Goal: Information Seeking & Learning: Learn about a topic

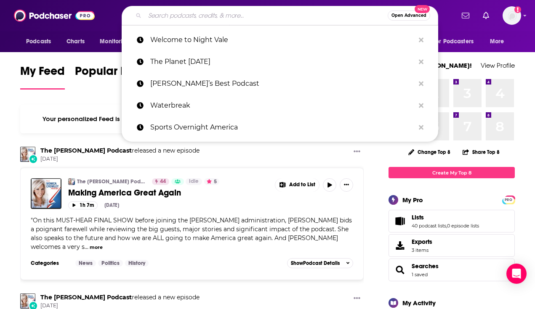
click at [246, 18] on input "Search podcasts, credits, & more..." at bounding box center [266, 15] width 243 height 13
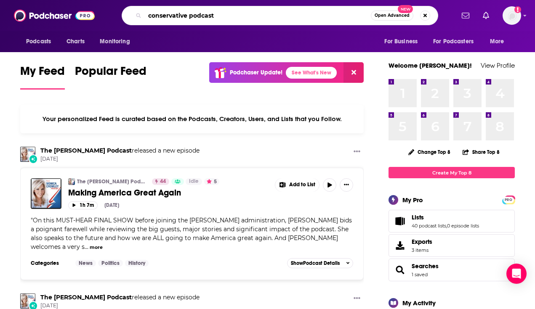
type input "conservative podcast"
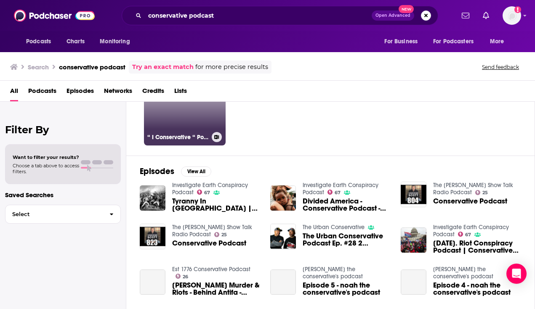
scroll to position [66, 0]
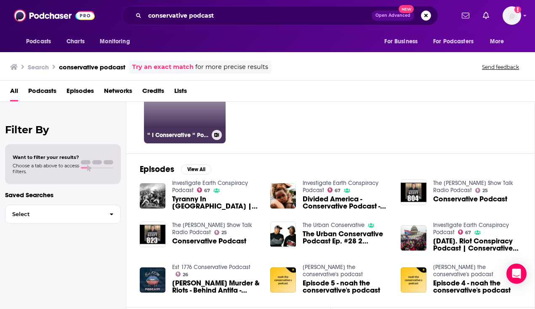
click at [188, 122] on link "38 “ I Conservative “ Podcast" at bounding box center [185, 103] width 82 height 82
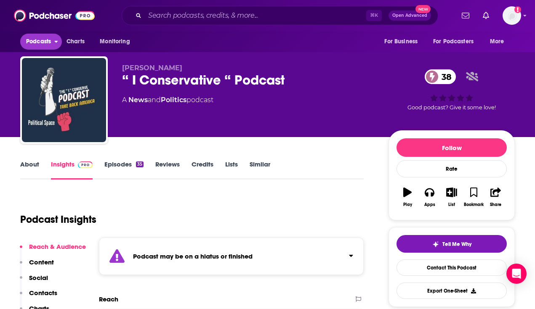
click at [38, 42] on span "Podcasts" at bounding box center [38, 42] width 25 height 12
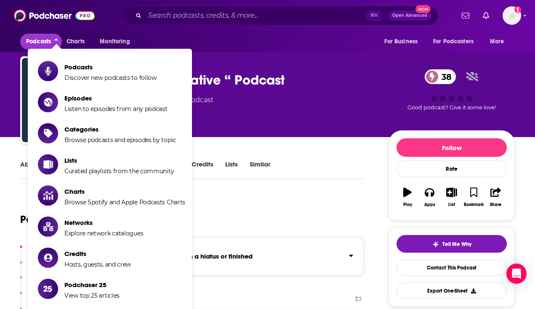
click at [74, 64] on span "Podcasts" at bounding box center [110, 67] width 92 height 8
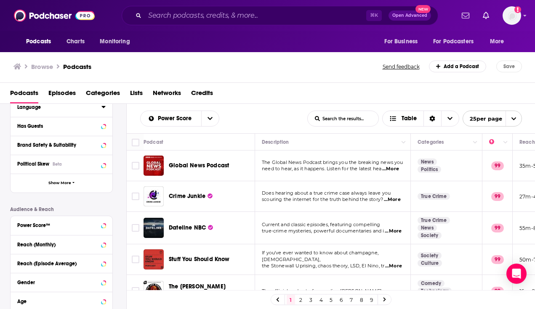
scroll to position [119, 0]
click at [101, 166] on icon at bounding box center [103, 162] width 4 height 7
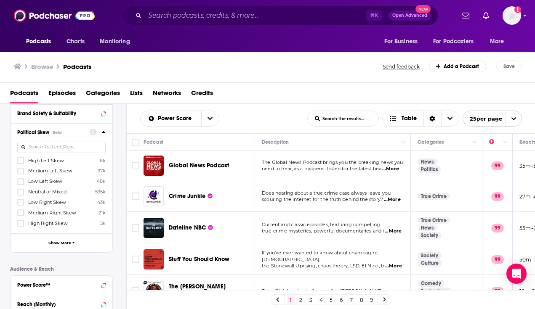
scroll to position [151, 0]
click at [19, 224] on icon at bounding box center [20, 222] width 5 height 5
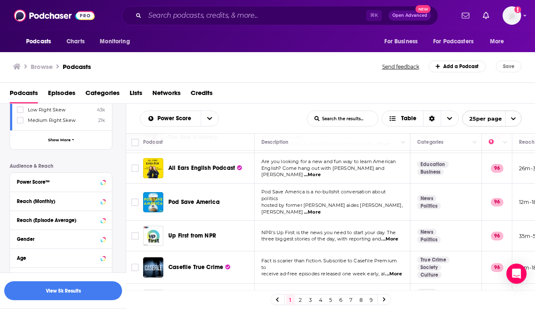
scroll to position [0, 0]
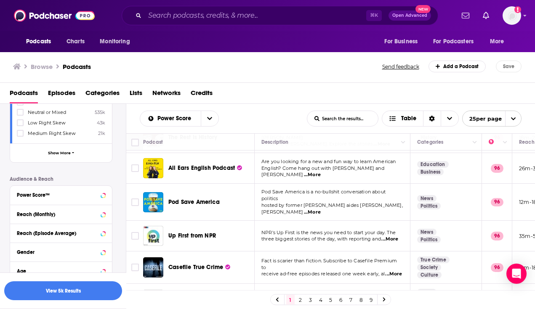
click at [105, 95] on span "Categories" at bounding box center [102, 94] width 34 height 17
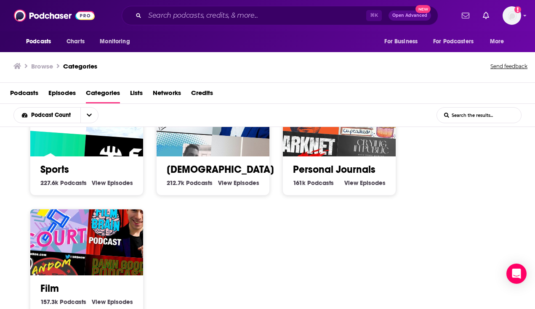
scroll to position [525, 0]
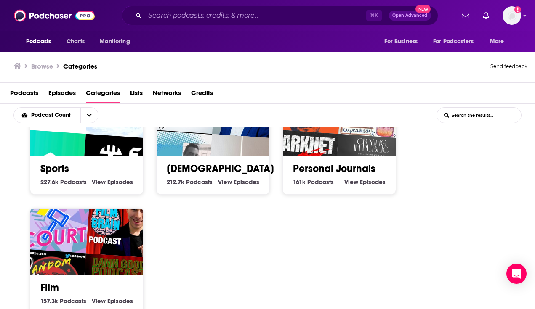
click at [199, 162] on link "Christianity" at bounding box center [220, 168] width 107 height 13
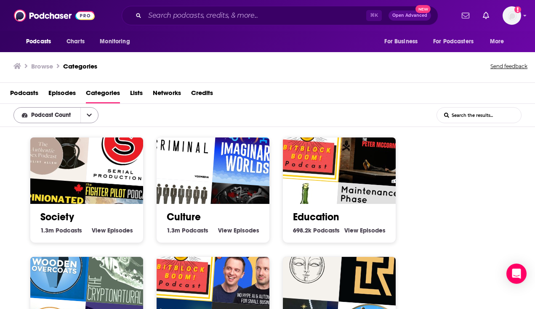
click at [89, 116] on icon "open menu" at bounding box center [89, 115] width 5 height 3
click at [89, 116] on icon "close menu" at bounding box center [89, 115] width 5 height 6
click at [463, 114] on input "List Search Input" at bounding box center [479, 115] width 84 height 15
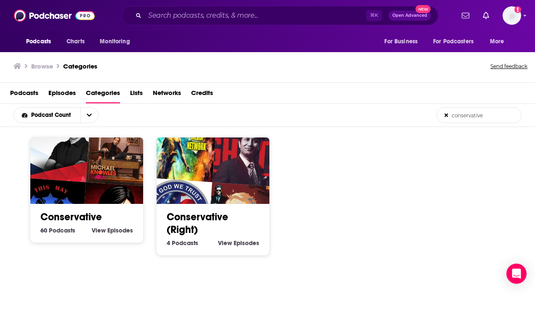
type input "conservative"
click at [94, 218] on link "Conservative" at bounding box center [70, 217] width 61 height 13
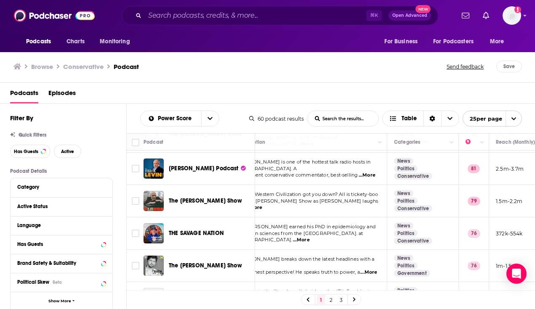
scroll to position [398, 24]
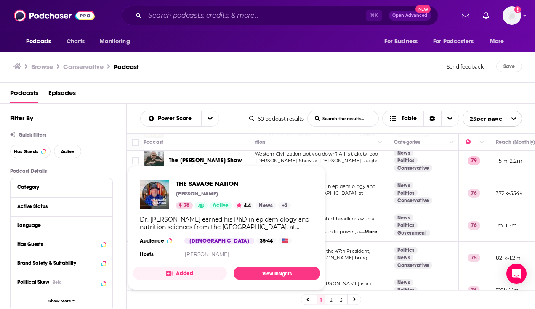
click at [199, 202] on link "Show Podcast Details" at bounding box center [201, 205] width 13 height 7
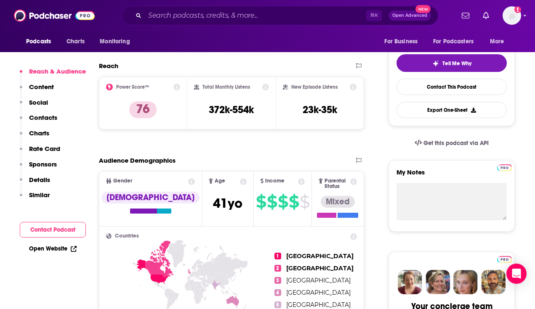
scroll to position [181, 0]
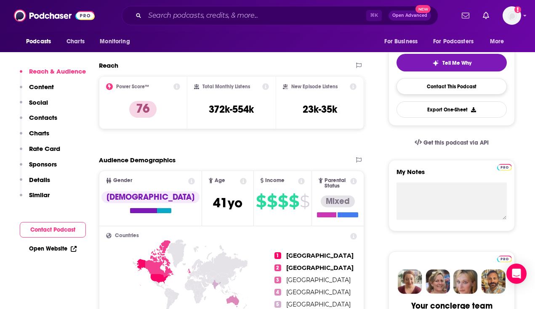
click at [478, 88] on link "Contact This Podcast" at bounding box center [451, 86] width 110 height 16
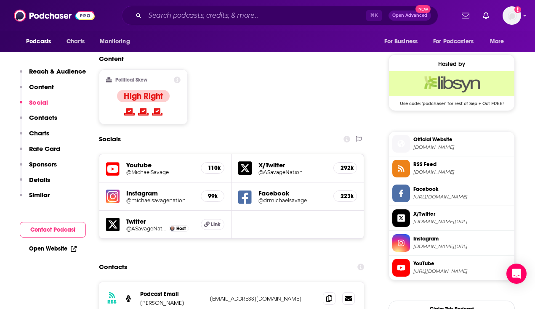
scroll to position [662, 0]
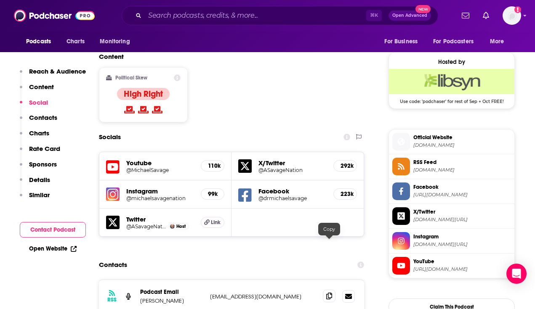
click at [327, 293] on icon at bounding box center [329, 296] width 6 height 7
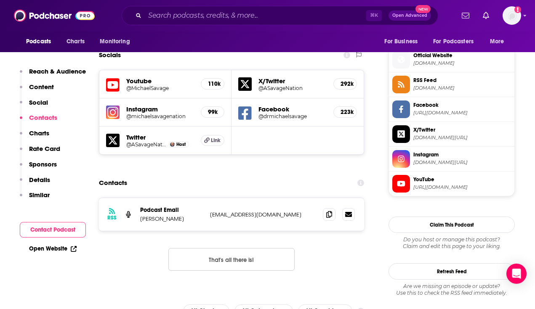
scroll to position [746, 0]
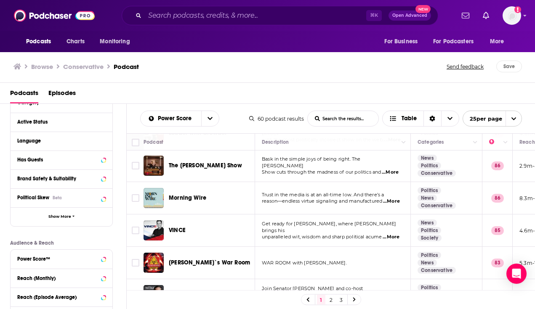
scroll to position [163, 0]
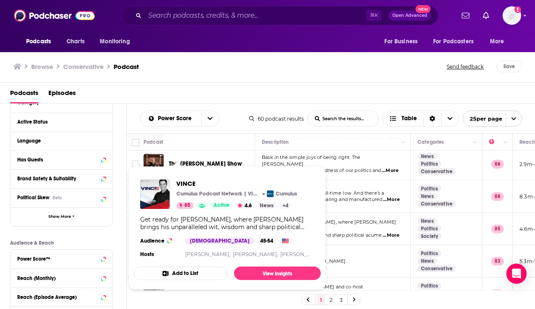
click at [186, 186] on span "VINCE" at bounding box center [236, 184] width 121 height 8
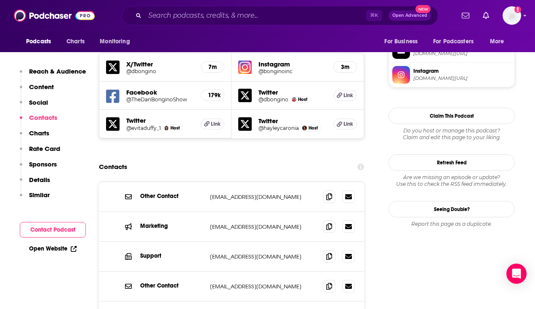
scroll to position [752, 0]
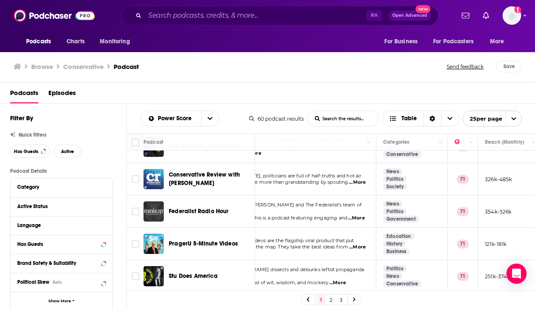
scroll to position [638, 34]
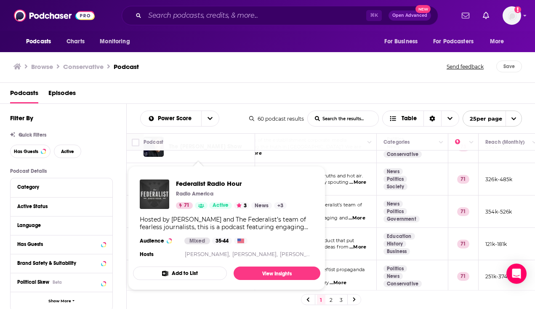
click at [225, 186] on span "Federalist Radio Hour" at bounding box center [231, 184] width 111 height 8
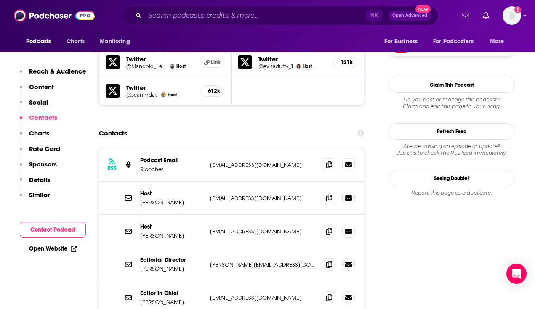
scroll to position [880, 0]
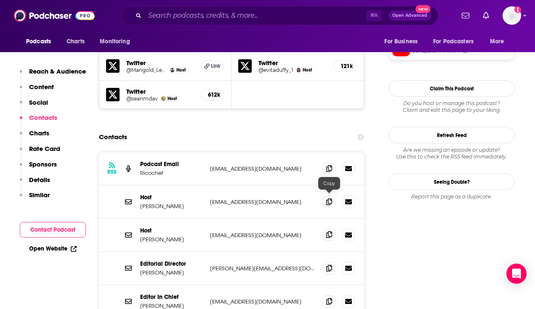
click at [325, 228] on span at bounding box center [329, 234] width 13 height 13
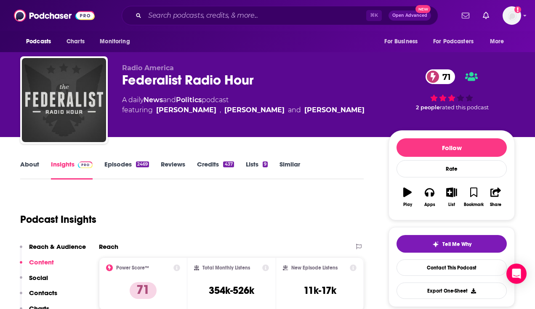
scroll to position [0, 0]
click at [133, 77] on div "Federalist Radio Hour 71" at bounding box center [248, 80] width 253 height 16
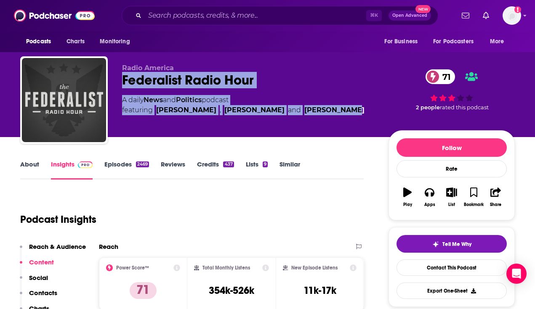
drag, startPoint x: 133, startPoint y: 77, endPoint x: 342, endPoint y: 108, distance: 210.5
click at [342, 108] on div "Radio America Federalist Radio Hour 71 A daily News and Politics podcast featur…" at bounding box center [248, 97] width 253 height 67
copy div "Federalist Radio Hour 71 A daily News and Politics podcast featuring Mollie Hem…"
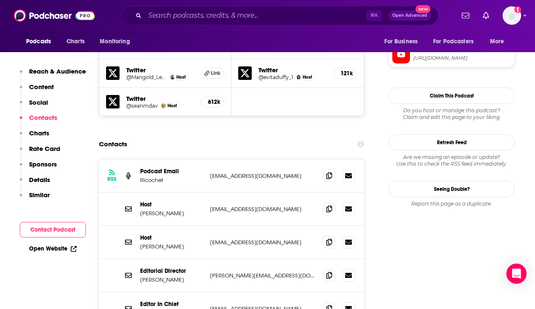
scroll to position [874, 0]
click at [330, 238] on icon at bounding box center [329, 241] width 6 height 7
click at [331, 205] on icon at bounding box center [329, 208] width 6 height 7
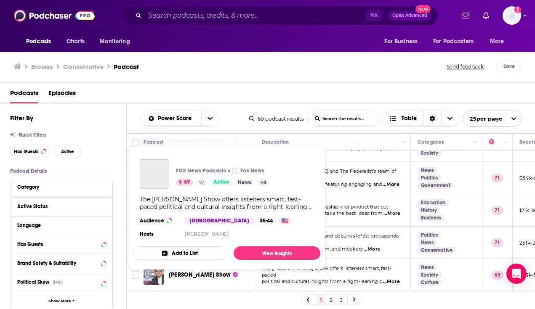
click at [205, 279] on span "Guy Benson Show" at bounding box center [200, 274] width 62 height 7
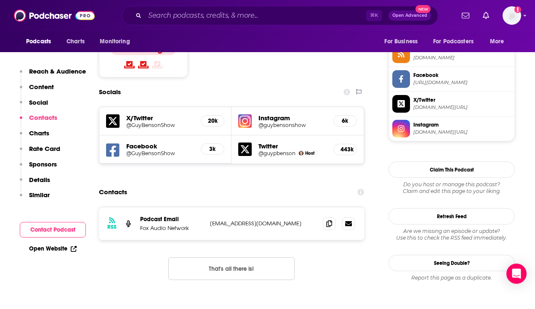
scroll to position [698, 0]
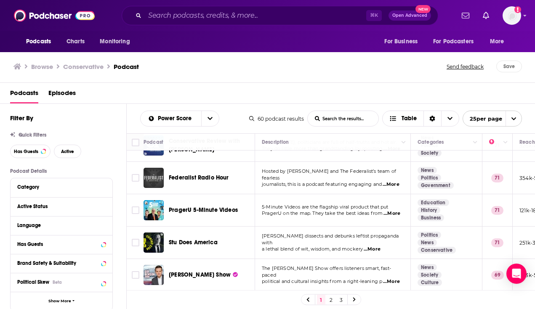
click at [200, 250] on div "Podcasts Charts Monitoring ⌘ K Open Advanced New For Business For Podcasters Mo…" at bounding box center [267, 154] width 535 height 309
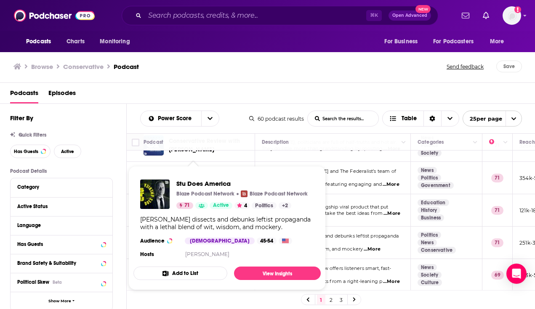
click at [214, 183] on span "Stu Does America" at bounding box center [241, 184] width 131 height 8
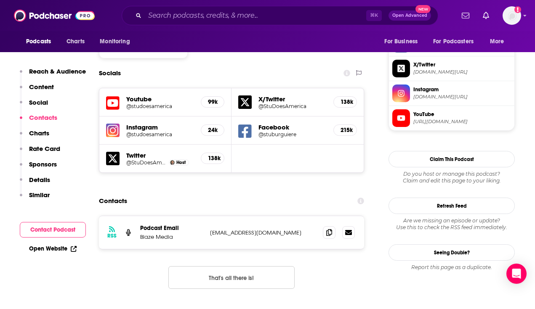
scroll to position [739, 0]
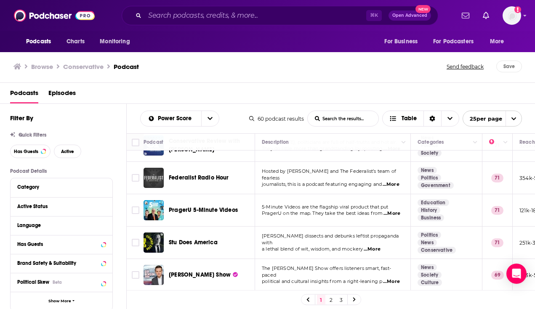
click at [333, 298] on link "2" at bounding box center [331, 300] width 8 height 10
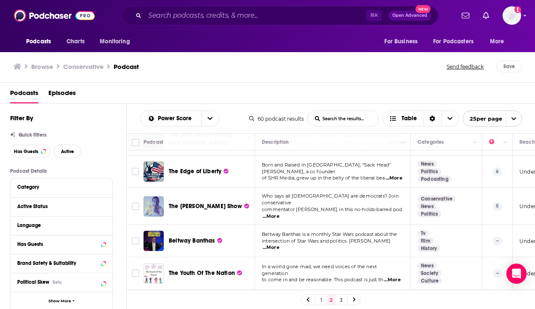
scroll to position [619, 0]
click at [203, 202] on span "The Keith Lee Show" at bounding box center [205, 205] width 73 height 7
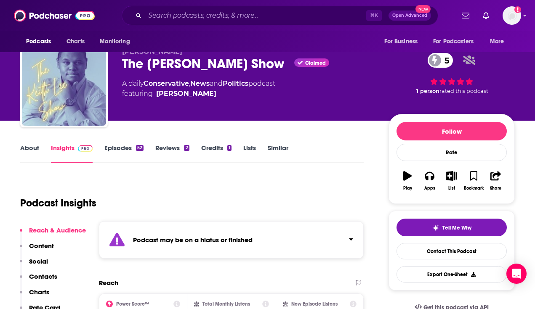
scroll to position [17, 0]
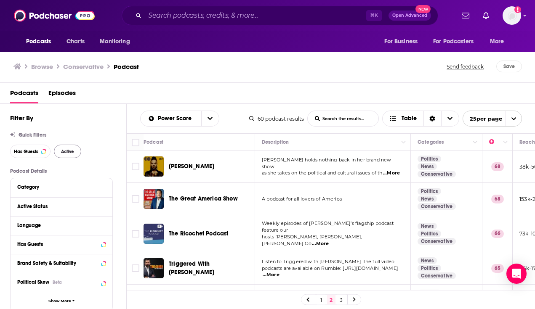
click at [66, 154] on span "Active" at bounding box center [67, 151] width 13 height 5
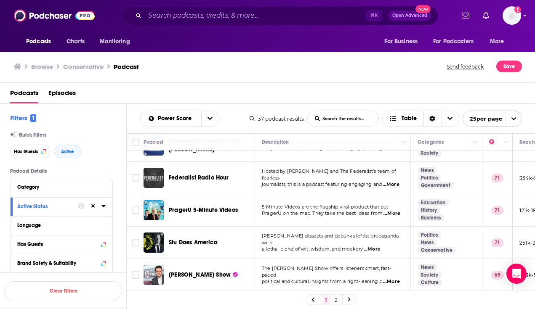
scroll to position [677, 0]
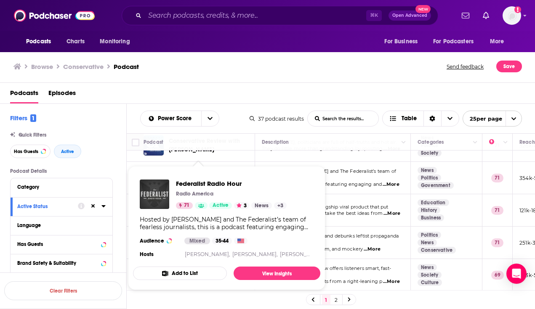
click at [224, 183] on span "Federalist Radio Hour" at bounding box center [231, 184] width 111 height 8
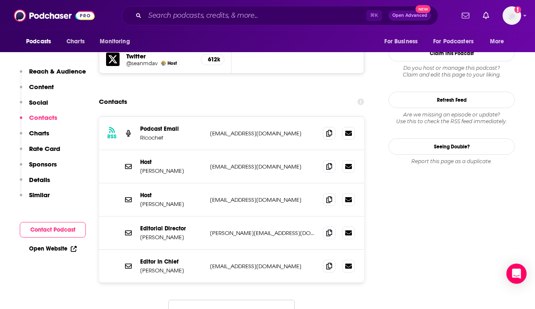
scroll to position [902, 0]
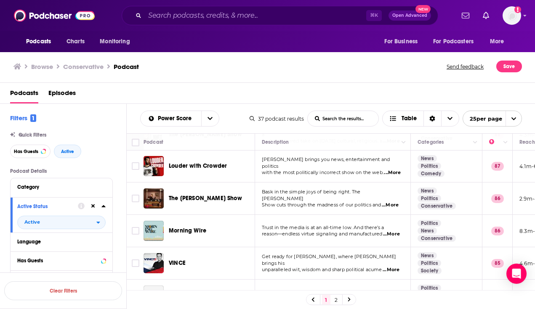
scroll to position [191, 0]
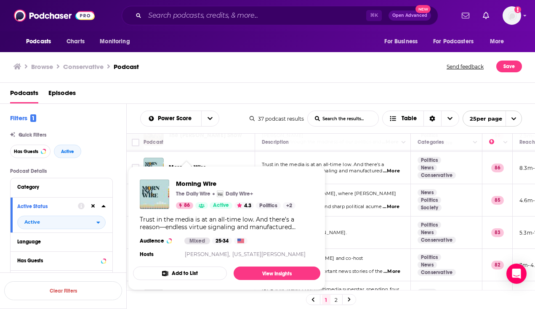
click at [193, 183] on span "Morning Wire" at bounding box center [235, 184] width 119 height 8
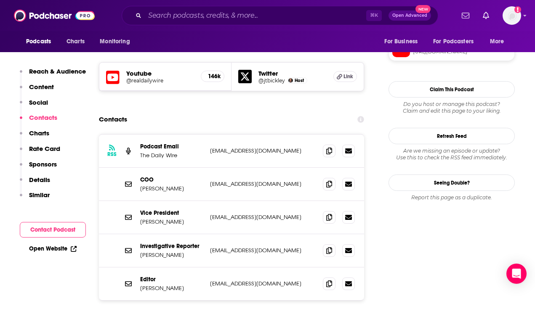
scroll to position [728, 0]
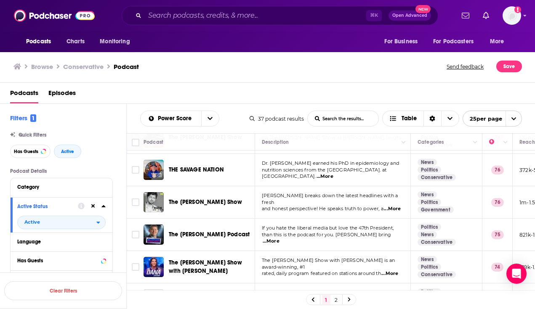
scroll to position [427, 0]
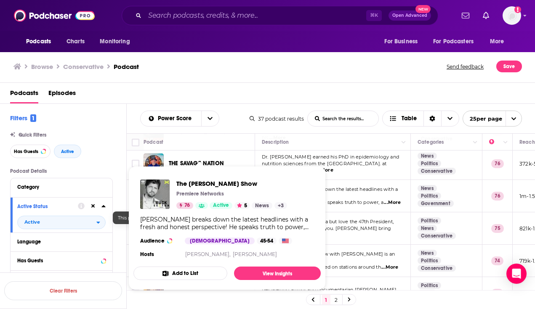
click at [215, 206] on span "Active" at bounding box center [221, 206] width 16 height 8
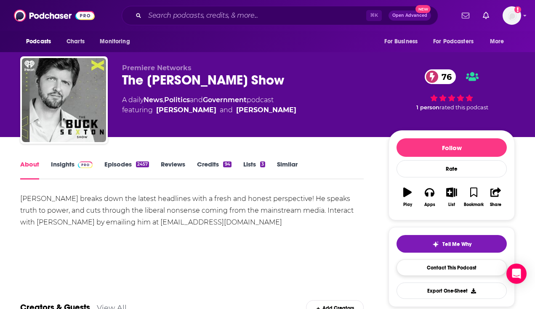
click at [427, 268] on link "Contact This Podcast" at bounding box center [451, 268] width 110 height 16
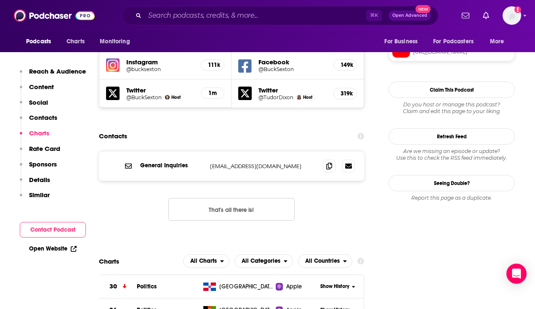
scroll to position [710, 0]
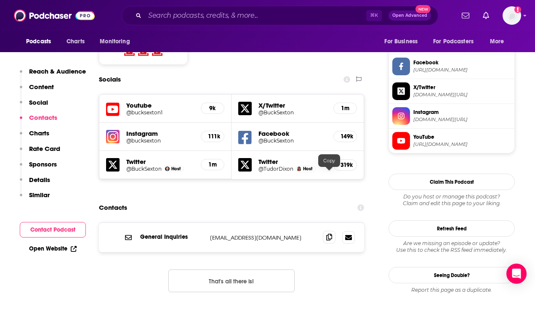
click at [329, 234] on icon at bounding box center [329, 237] width 6 height 7
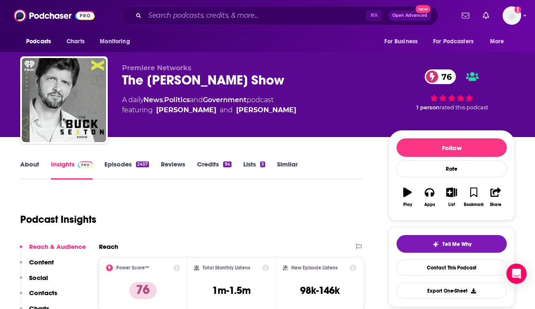
scroll to position [0, 0]
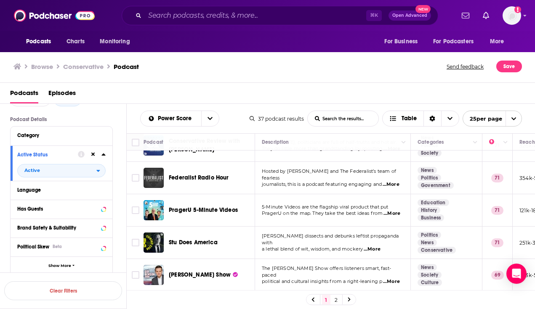
click at [336, 298] on link "2" at bounding box center [336, 300] width 8 height 10
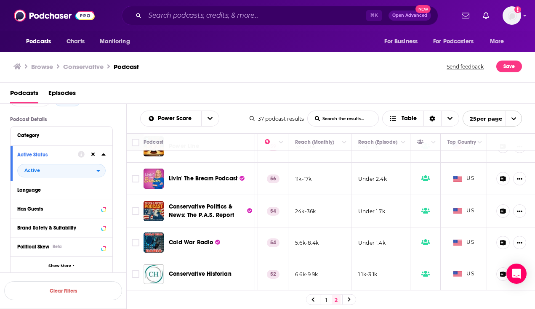
scroll to position [135, 224]
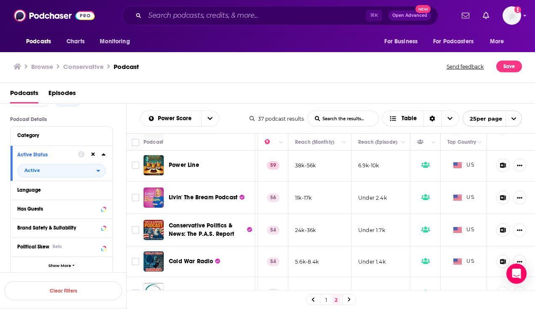
click at [202, 197] on span "Livin' The Bream Podcast" at bounding box center [203, 197] width 69 height 7
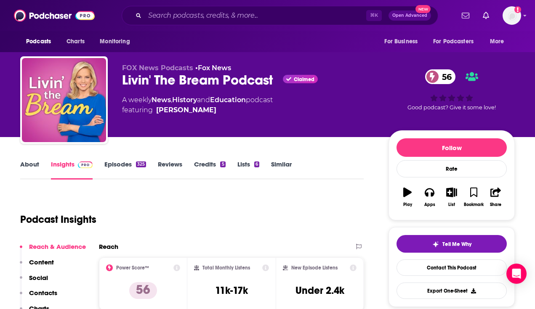
click at [178, 111] on div "Shannon Bream" at bounding box center [186, 110] width 60 height 10
drag, startPoint x: 178, startPoint y: 111, endPoint x: 192, endPoint y: 111, distance: 14.7
click at [192, 111] on div "Shannon Bream" at bounding box center [186, 110] width 60 height 10
copy div "Shannon Bream"
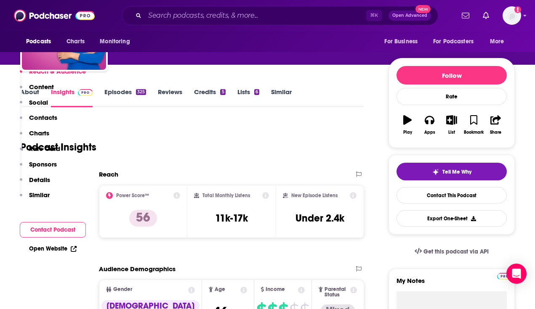
scroll to position [234, 0]
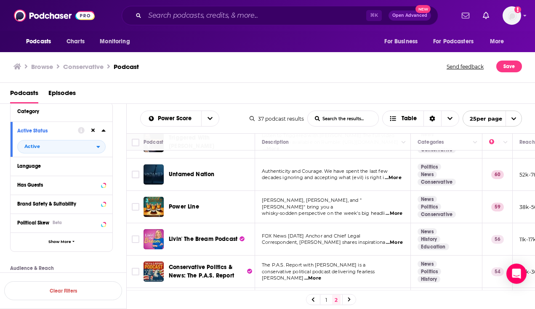
scroll to position [80, 0]
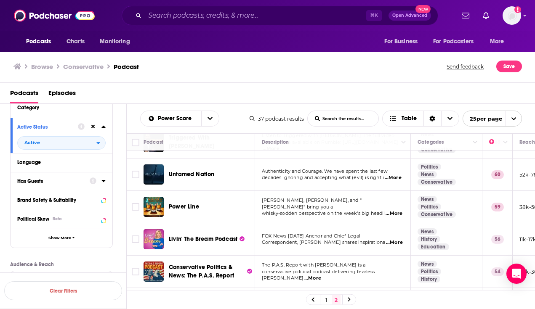
click at [103, 184] on icon at bounding box center [103, 181] width 4 height 7
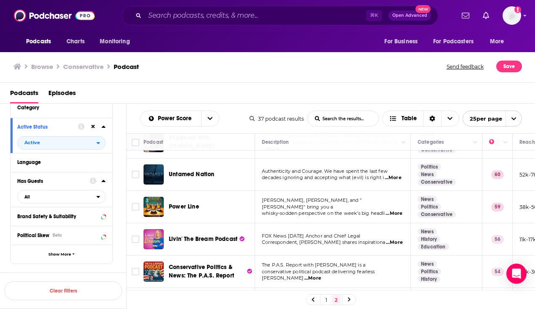
click at [103, 184] on icon at bounding box center [103, 181] width 4 height 7
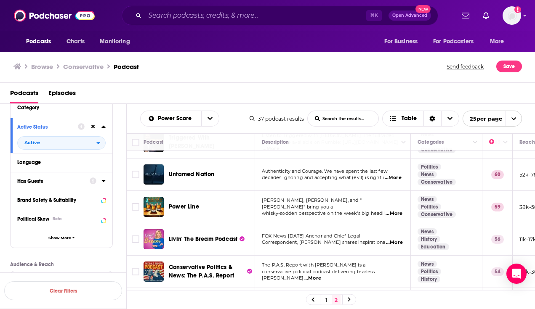
click at [104, 184] on icon at bounding box center [103, 181] width 4 height 7
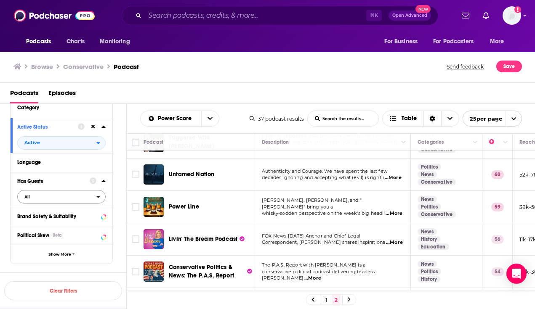
click at [93, 202] on span "All" at bounding box center [57, 196] width 79 height 11
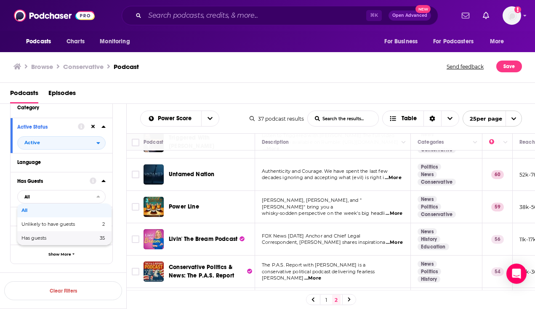
click at [62, 239] on span "Has guests" at bounding box center [46, 238] width 50 height 5
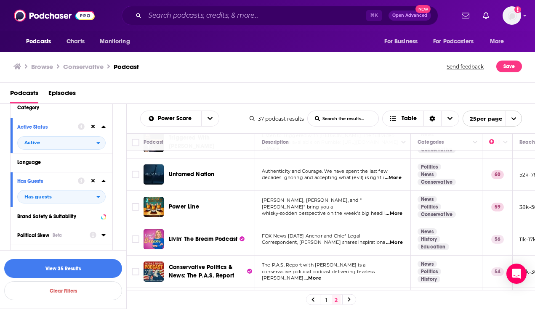
click at [80, 239] on div "Political Skew Beta" at bounding box center [50, 236] width 67 height 6
click at [93, 239] on icon at bounding box center [93, 235] width 7 height 7
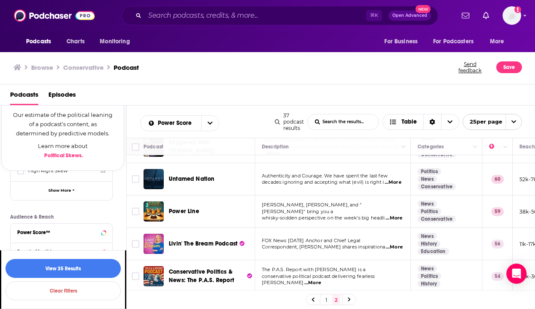
scroll to position [235, 0]
click at [110, 154] on div "Political Skew Our estimate of the political leaning of a podcast’s content, as…" at bounding box center [63, 130] width 102 height 63
click at [85, 178] on div "Political Skew Beta Political Skew Our estimate of the political leaning of a p…" at bounding box center [62, 127] width 102 height 110
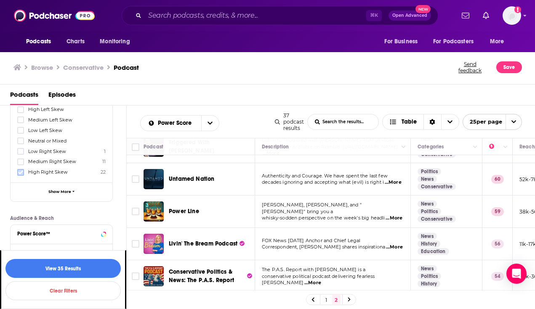
click at [21, 171] on icon at bounding box center [20, 172] width 5 height 5
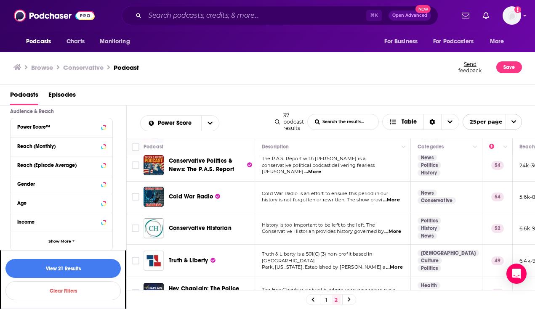
scroll to position [208, 0]
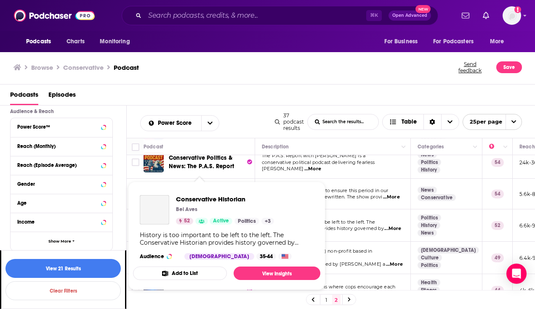
click at [179, 219] on icon "52" at bounding box center [180, 221] width 3 height 4
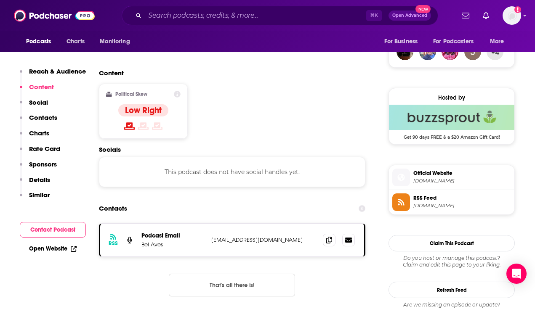
scroll to position [627, 0]
click at [331, 236] on icon at bounding box center [329, 239] width 6 height 7
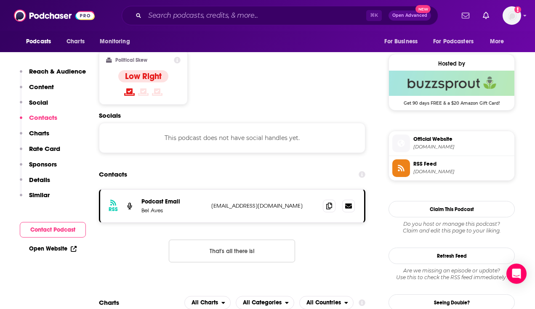
scroll to position [630, 0]
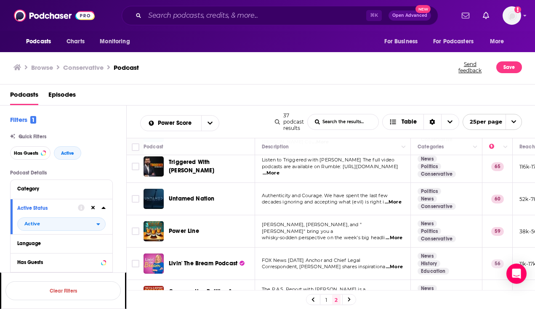
scroll to position [80, 0]
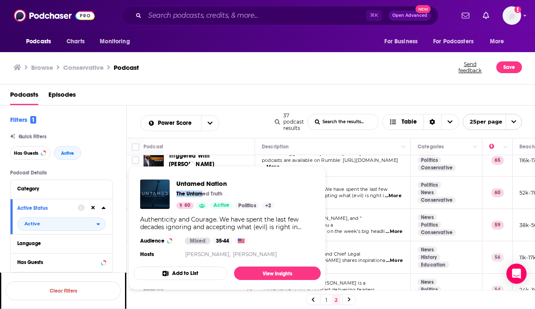
click at [208, 184] on span "Untamed Nation" at bounding box center [225, 184] width 98 height 8
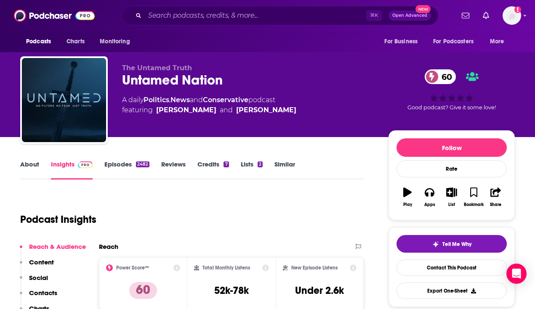
scroll to position [-1, 0]
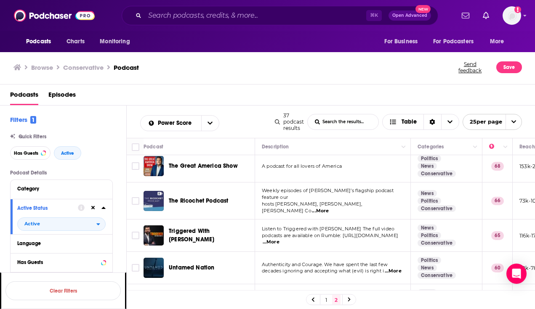
scroll to position [5, 0]
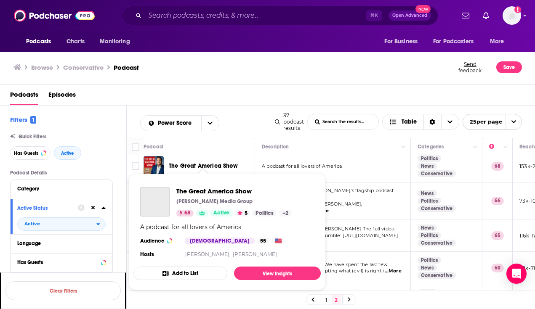
click at [186, 170] on div "Podcasts Charts Monitoring ⌘ K Open Advanced New For Business For Podcasters Mo…" at bounding box center [267, 154] width 535 height 309
click at [186, 167] on span "The Great America Show" at bounding box center [203, 165] width 69 height 7
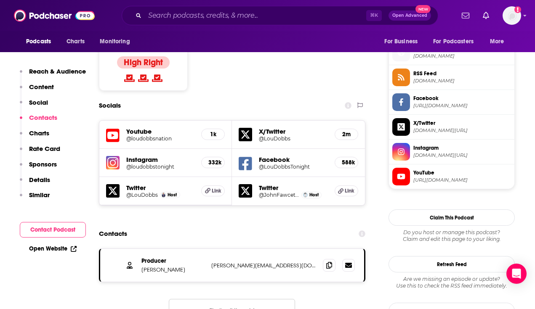
scroll to position [706, 0]
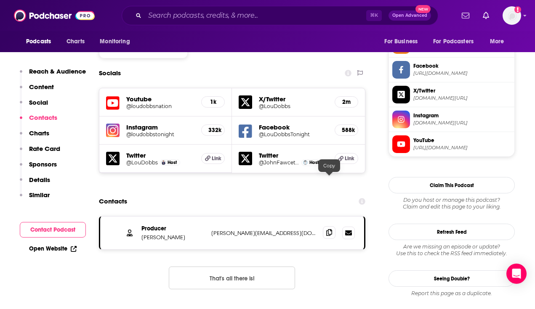
click at [330, 229] on icon at bounding box center [329, 232] width 6 height 7
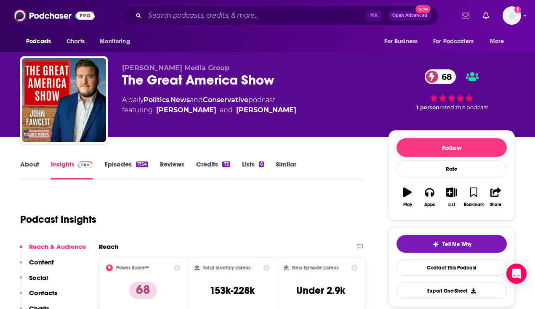
scroll to position [0, 0]
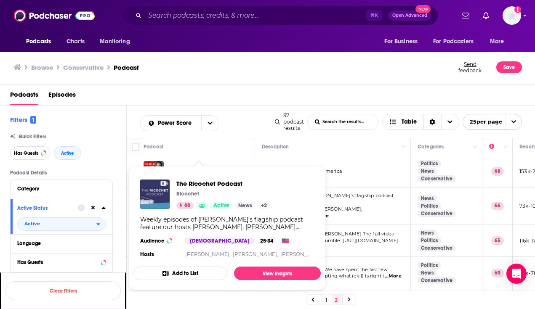
click at [182, 202] on div "The Ricochet Podcast Ricochet 66 Active News + 2" at bounding box center [223, 194] width 94 height 29
click at [212, 207] on link "Active" at bounding box center [221, 205] width 23 height 7
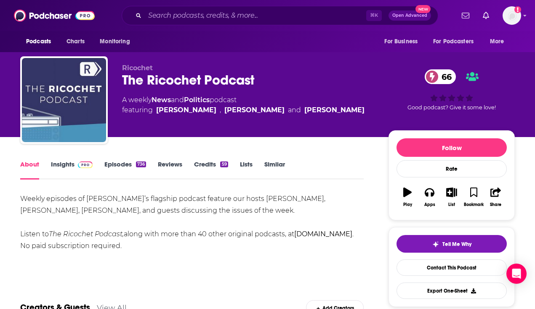
scroll to position [32, 0]
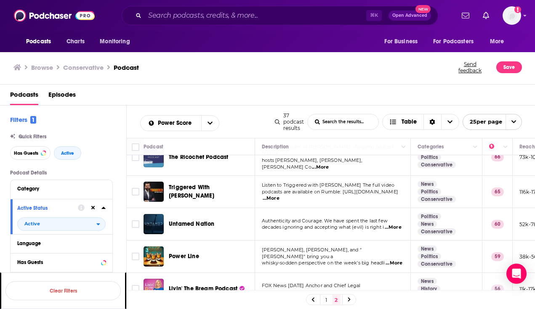
scroll to position [55, 0]
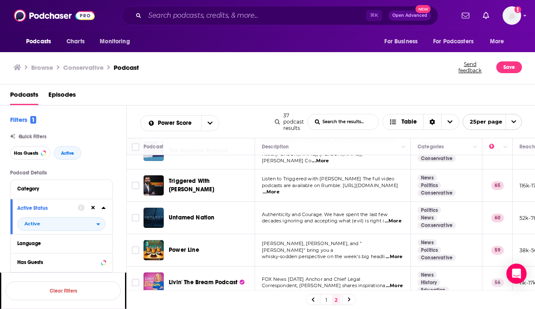
click at [214, 184] on span "Triggered With [PERSON_NAME]" at bounding box center [191, 186] width 45 height 16
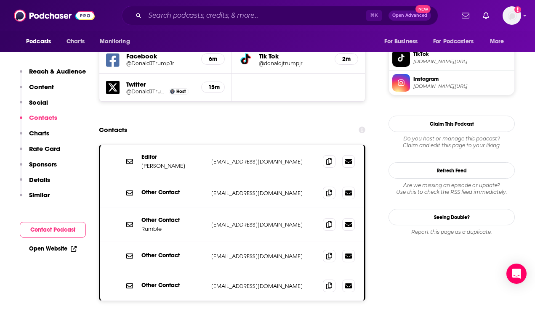
scroll to position [769, 0]
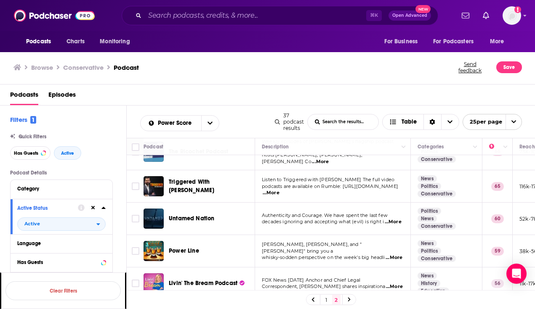
scroll to position [55, 0]
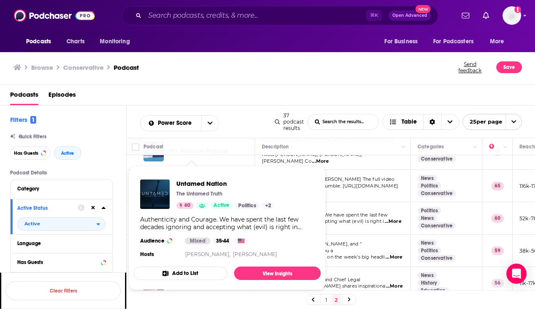
click at [223, 185] on span "Untamed Nation" at bounding box center [225, 184] width 98 height 8
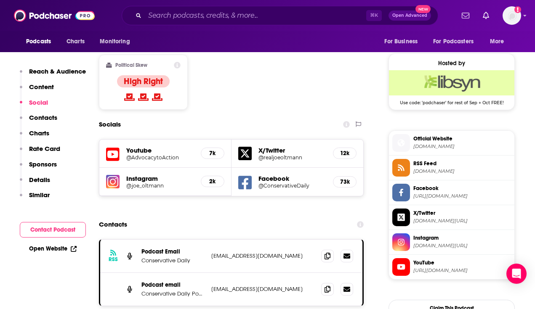
scroll to position [662, 0]
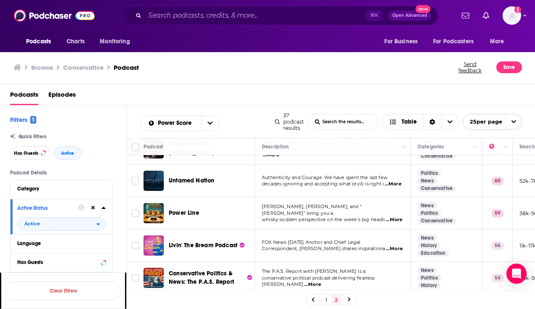
scroll to position [94, 0]
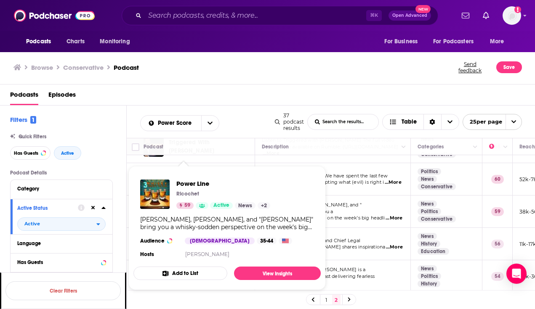
click at [183, 206] on link "59" at bounding box center [184, 205] width 17 height 7
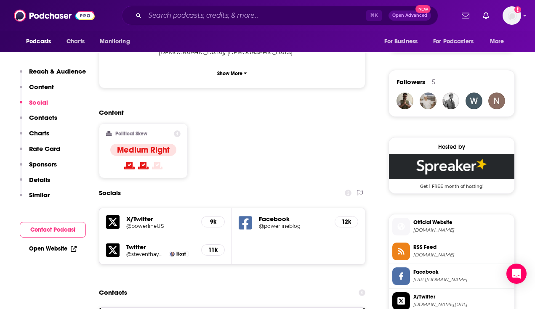
scroll to position [645, 0]
